Goal: Find specific page/section: Find specific page/section

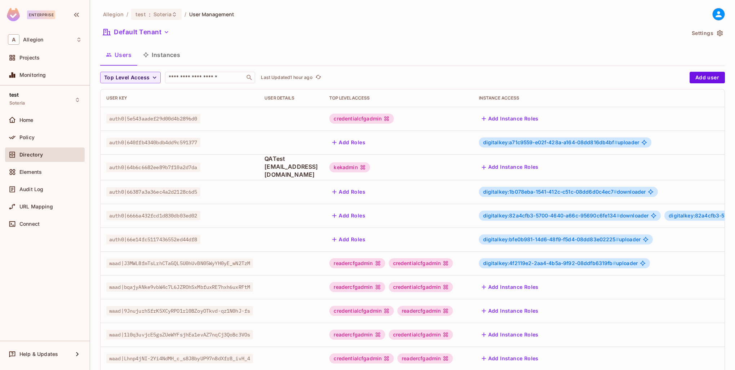
scroll to position [139, 0]
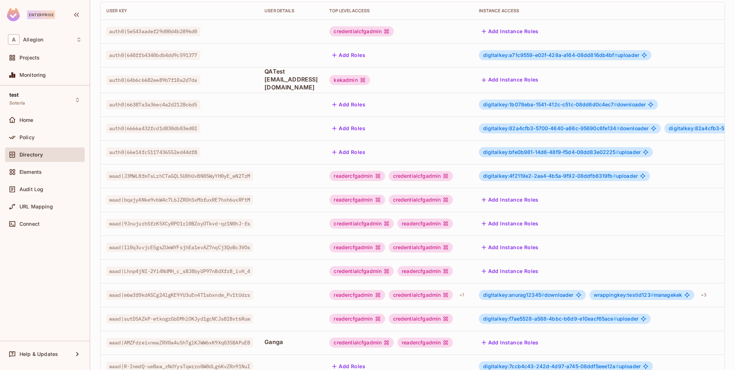
scroll to position [139, 0]
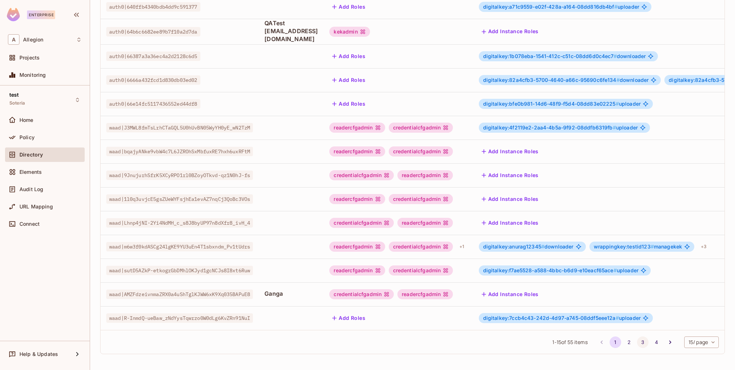
click at [640, 342] on button "3" at bounding box center [643, 342] width 12 height 12
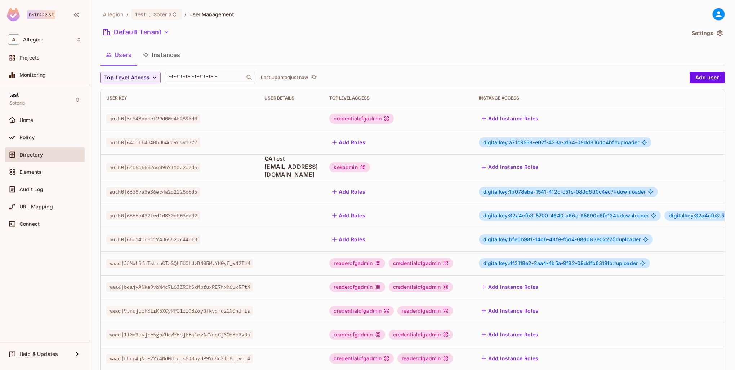
scroll to position [139, 0]
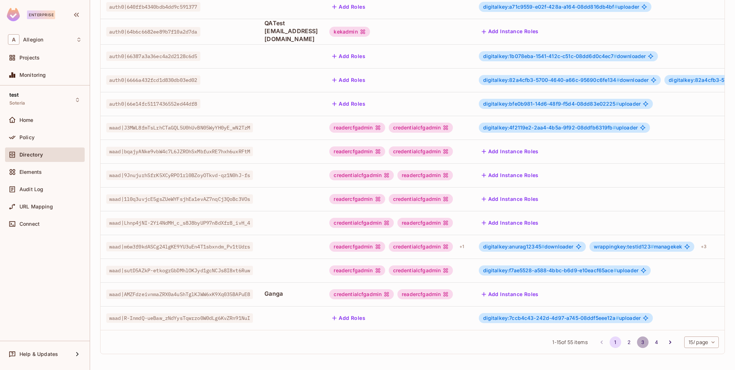
click at [637, 344] on button "3" at bounding box center [643, 342] width 12 height 12
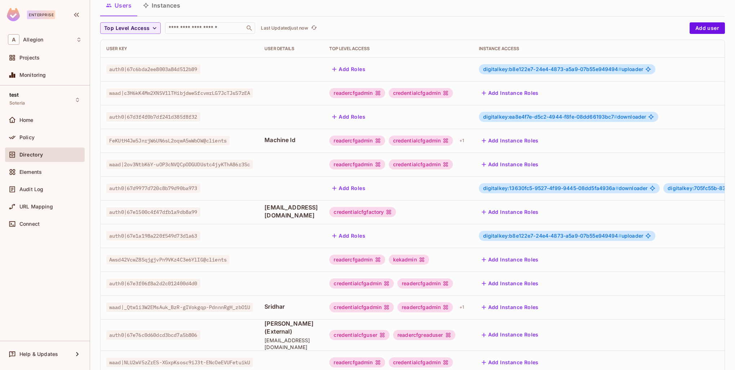
scroll to position [72, 0]
